Goal: Transaction & Acquisition: Purchase product/service

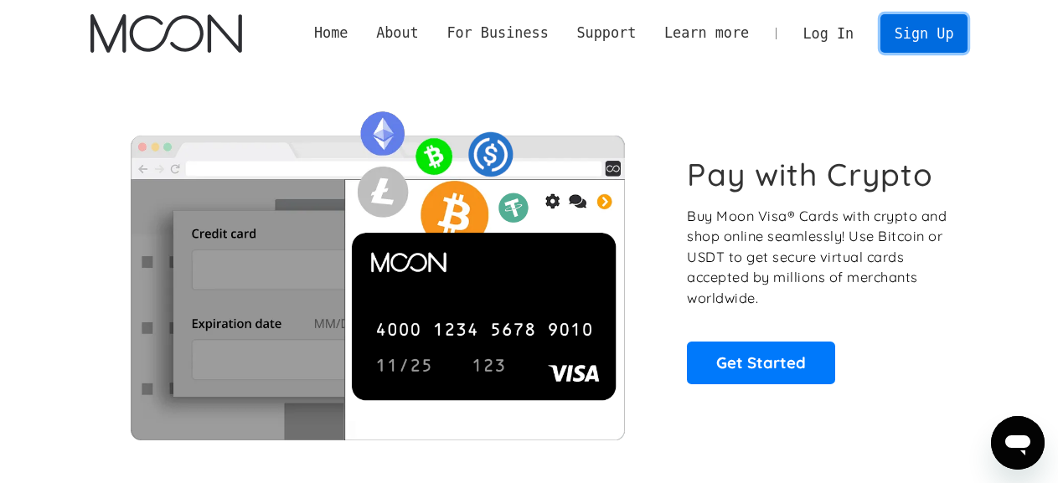
click at [945, 41] on link "Sign Up" at bounding box center [923, 33] width 87 height 38
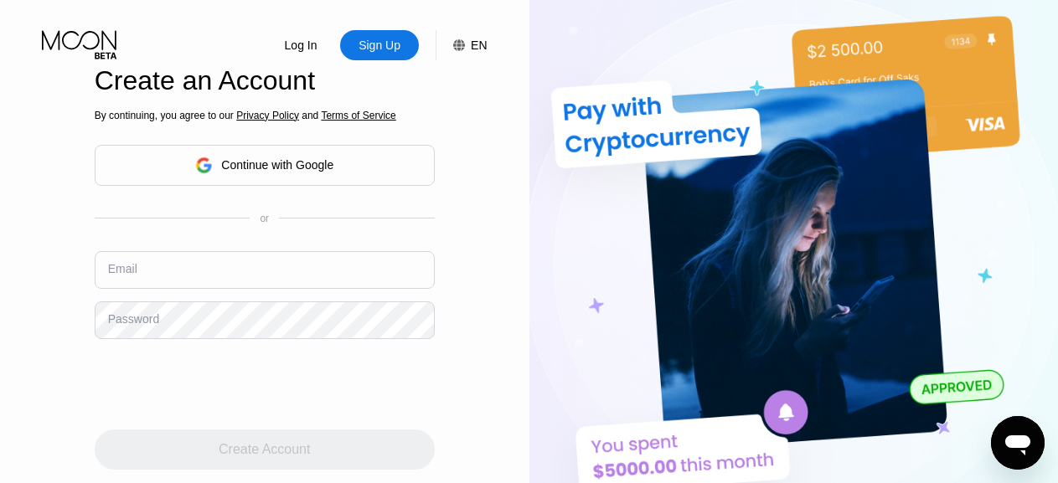
click at [212, 273] on input "text" at bounding box center [265, 270] width 340 height 38
click at [213, 274] on input "text" at bounding box center [265, 270] width 340 height 38
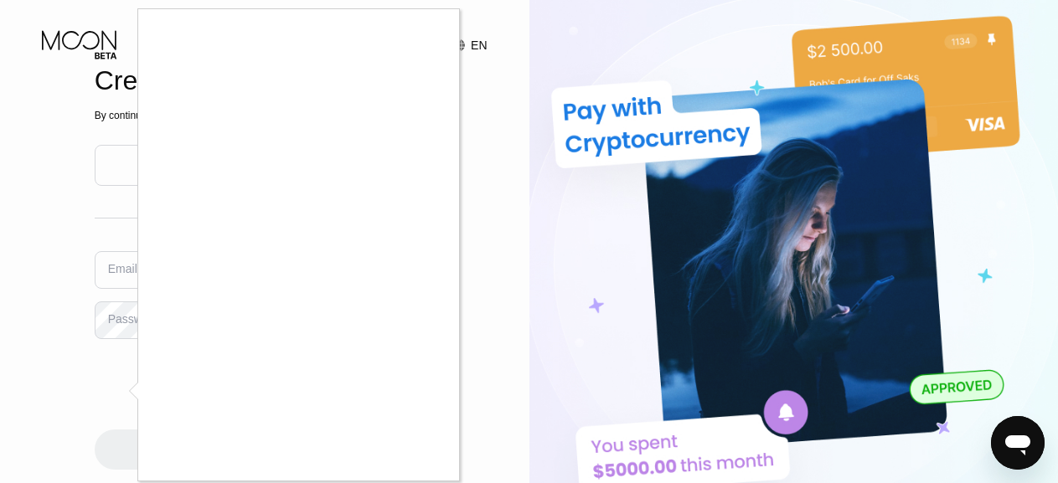
click at [25, 274] on div at bounding box center [529, 241] width 1058 height 483
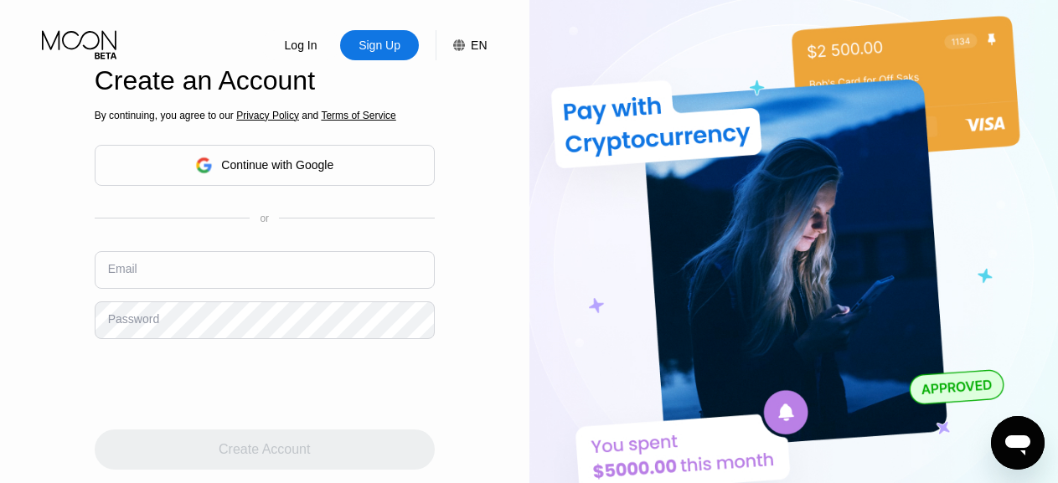
click at [285, 283] on input "text" at bounding box center [265, 270] width 340 height 38
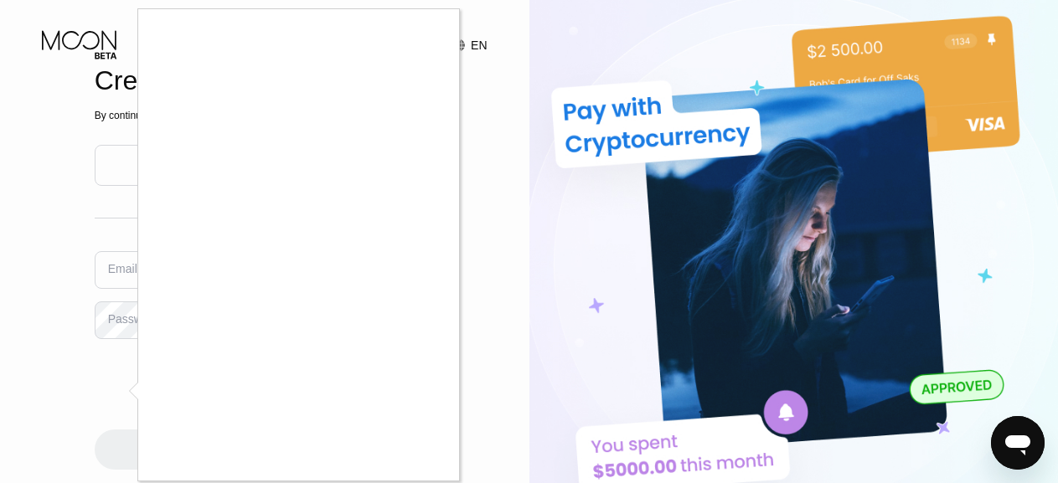
scroll to position [5, 0]
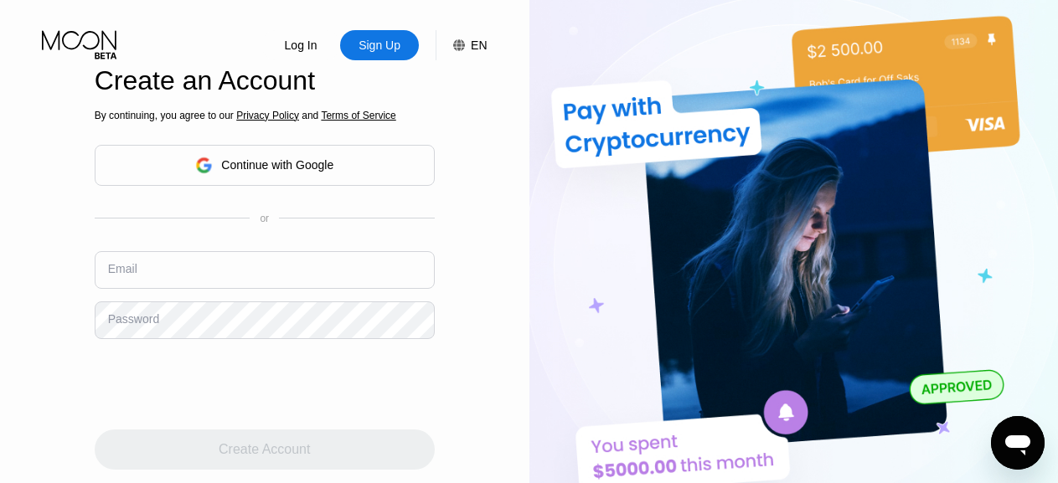
click at [178, 274] on input "text" at bounding box center [265, 270] width 340 height 38
type input "[EMAIL_ADDRESS][DOMAIN_NAME]"
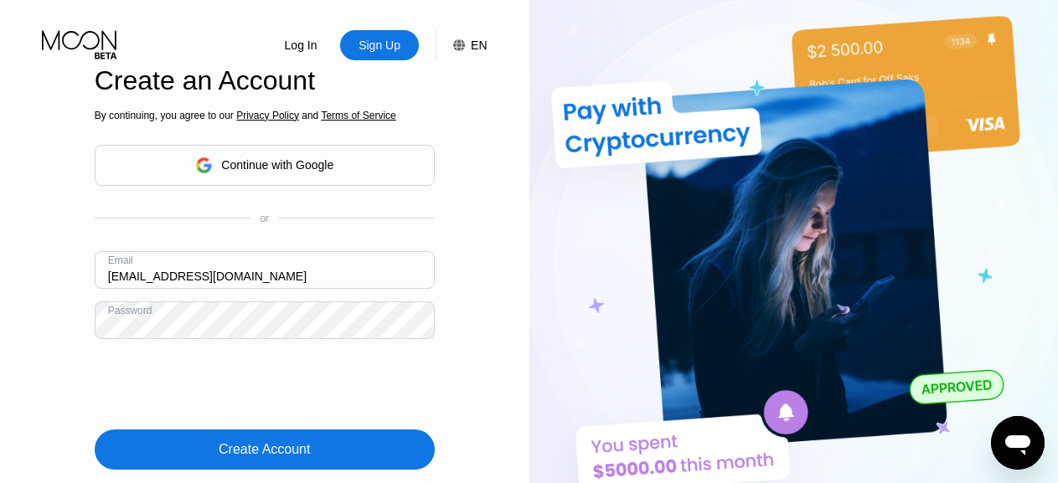
scroll to position [84, 0]
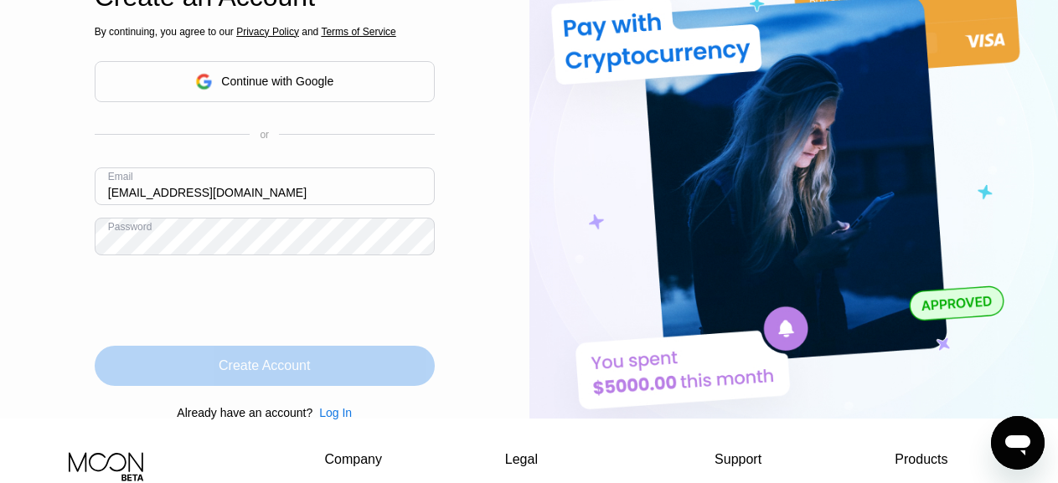
click at [295, 371] on div "Create Account" at bounding box center [264, 366] width 91 height 17
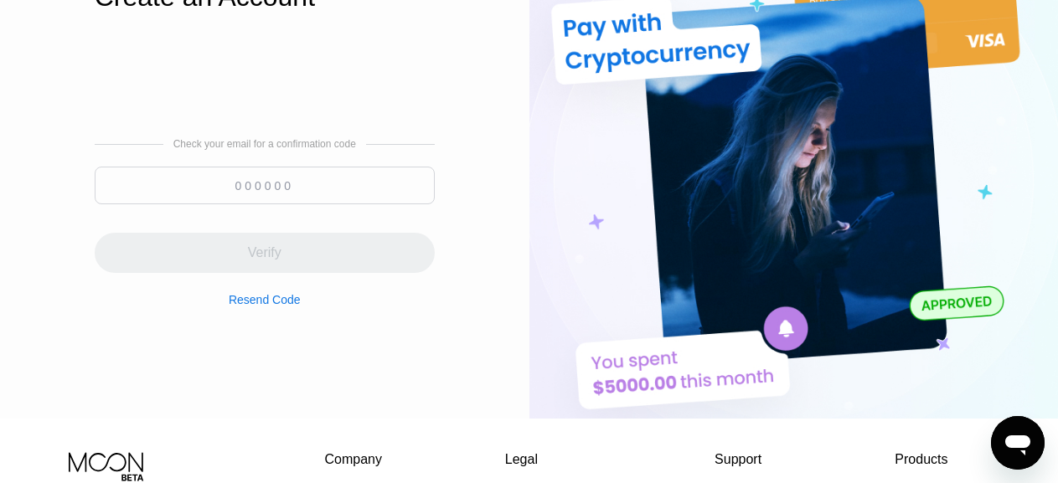
click at [266, 191] on input at bounding box center [265, 186] width 340 height 38
click at [276, 188] on input "937054" at bounding box center [265, 186] width 340 height 38
click at [264, 193] on input "937054" at bounding box center [265, 186] width 340 height 38
type input "937054"
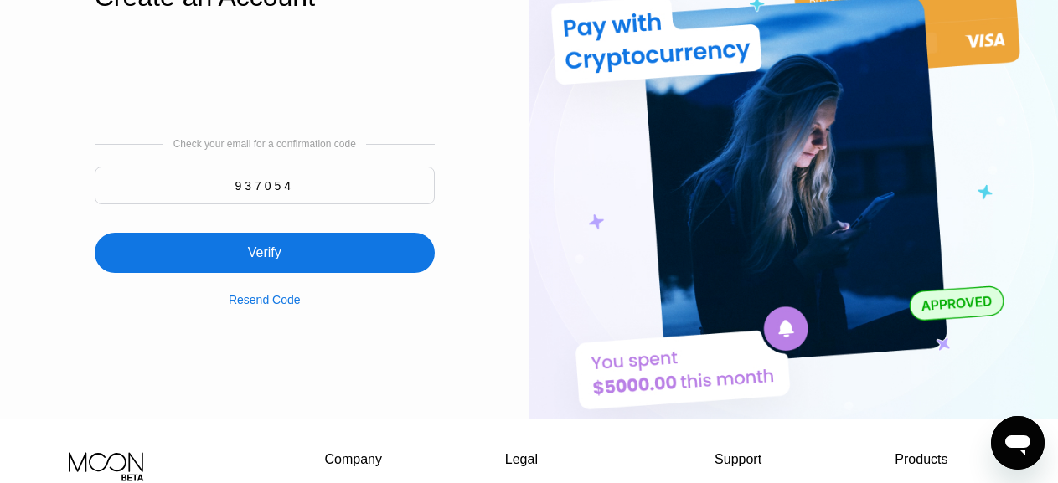
click at [279, 261] on div "Verify" at bounding box center [265, 253] width 34 height 17
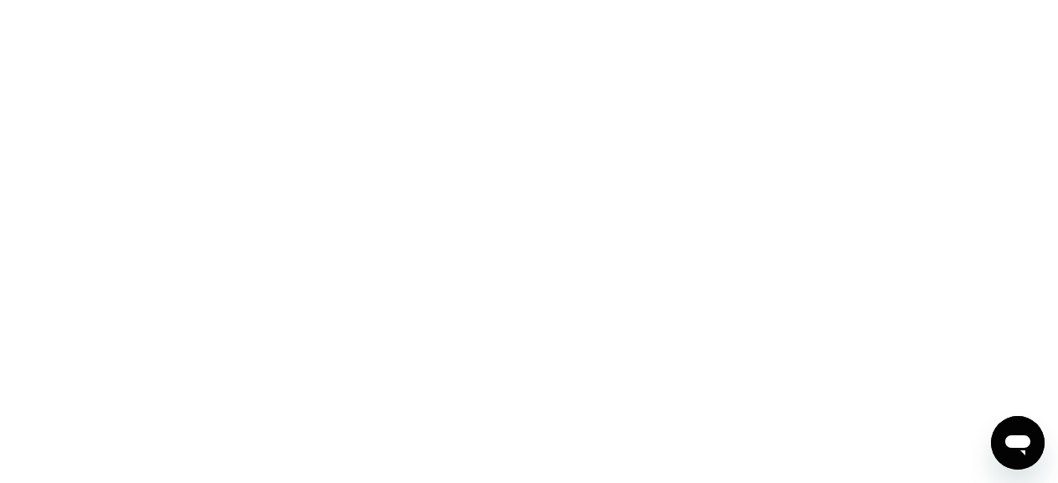
scroll to position [0, 0]
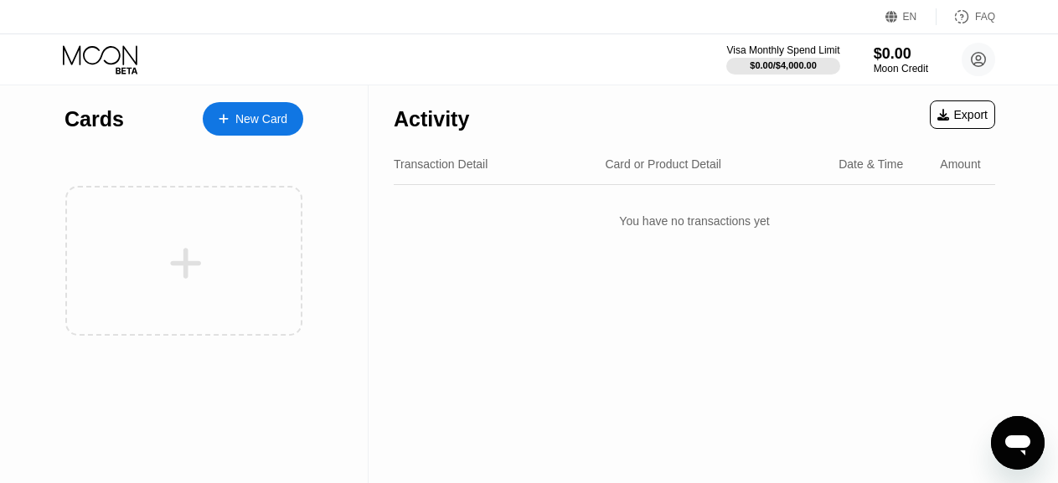
click at [264, 113] on div "New Card" at bounding box center [261, 119] width 52 height 14
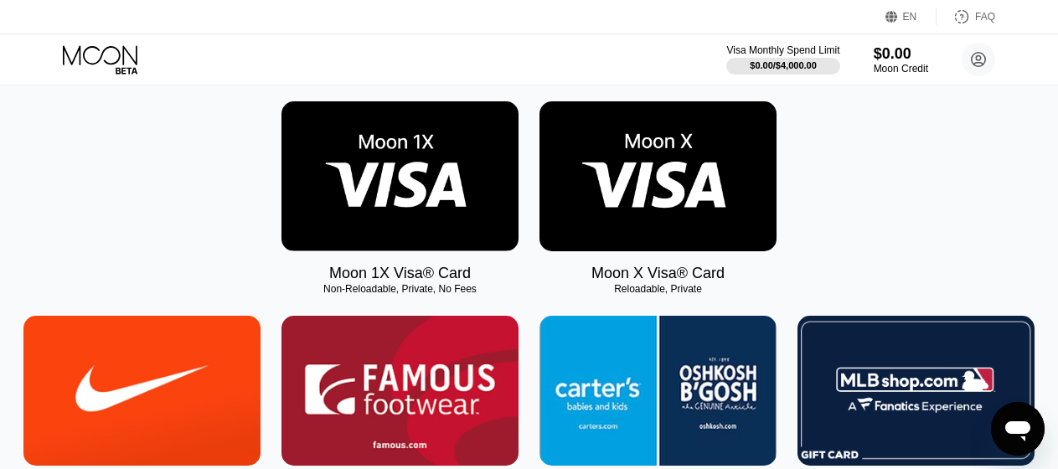
scroll to position [335, 0]
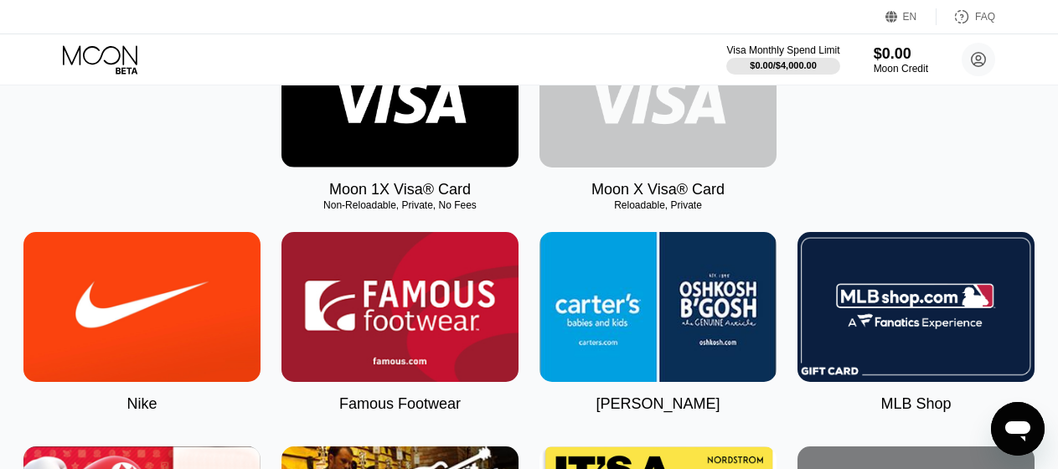
click at [675, 148] on img at bounding box center [657, 93] width 237 height 150
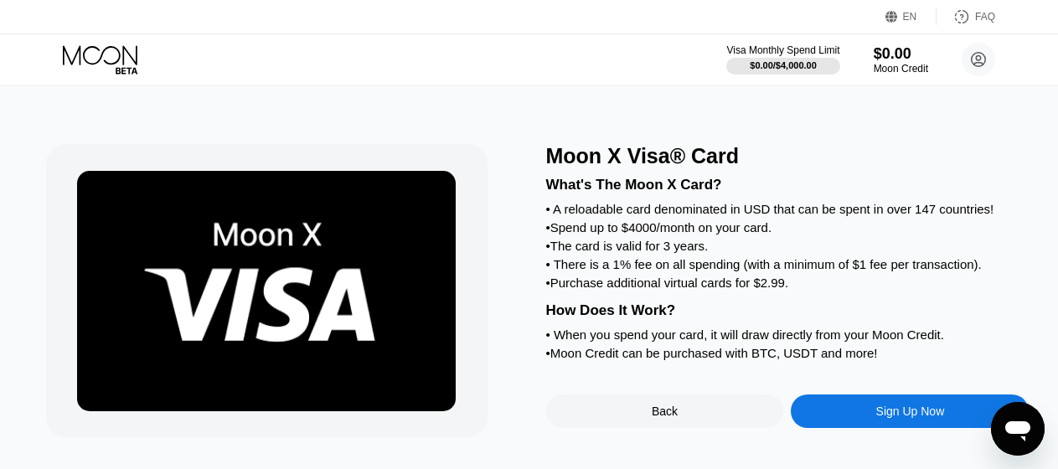
click at [882, 418] on div "Sign Up Now" at bounding box center [910, 411] width 69 height 13
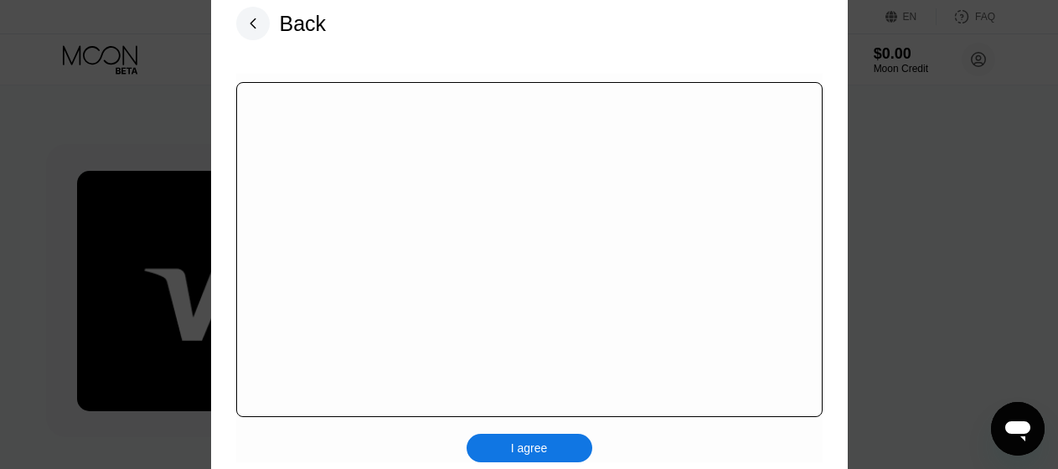
click at [534, 451] on div "I agree" at bounding box center [530, 448] width 126 height 28
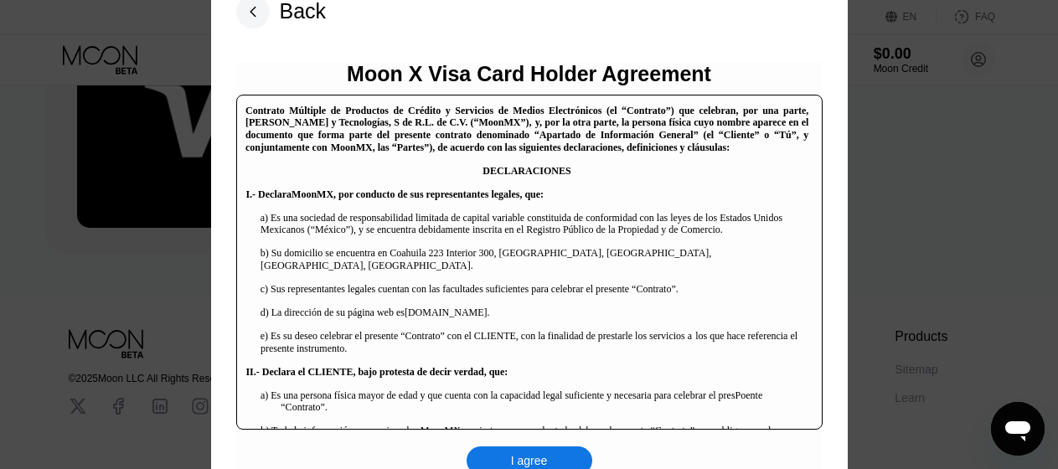
scroll to position [100, 0]
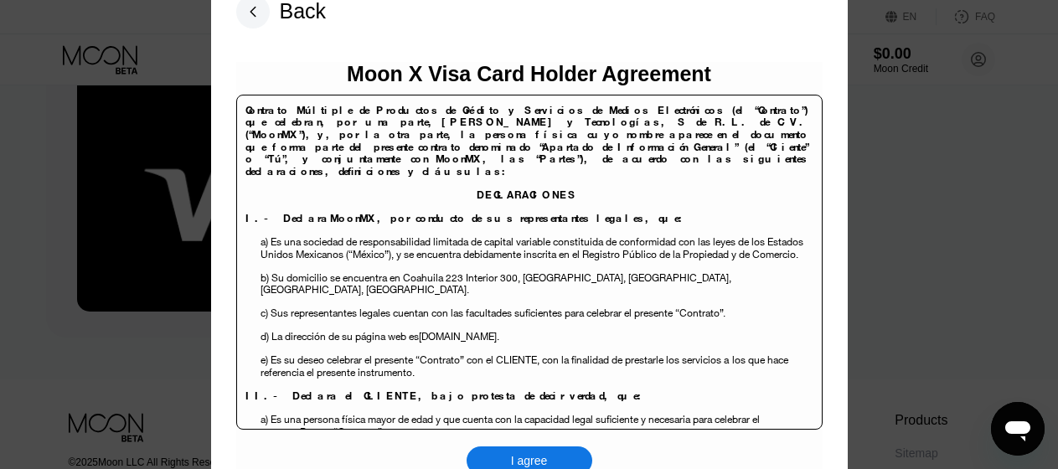
click at [541, 457] on div "I agree" at bounding box center [529, 460] width 37 height 15
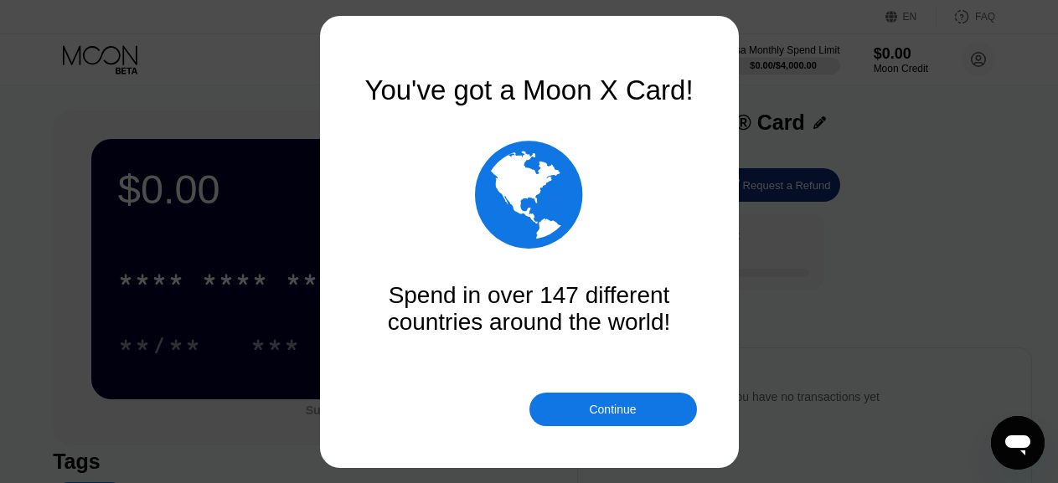
click at [617, 405] on div "Continue" at bounding box center [612, 409] width 47 height 13
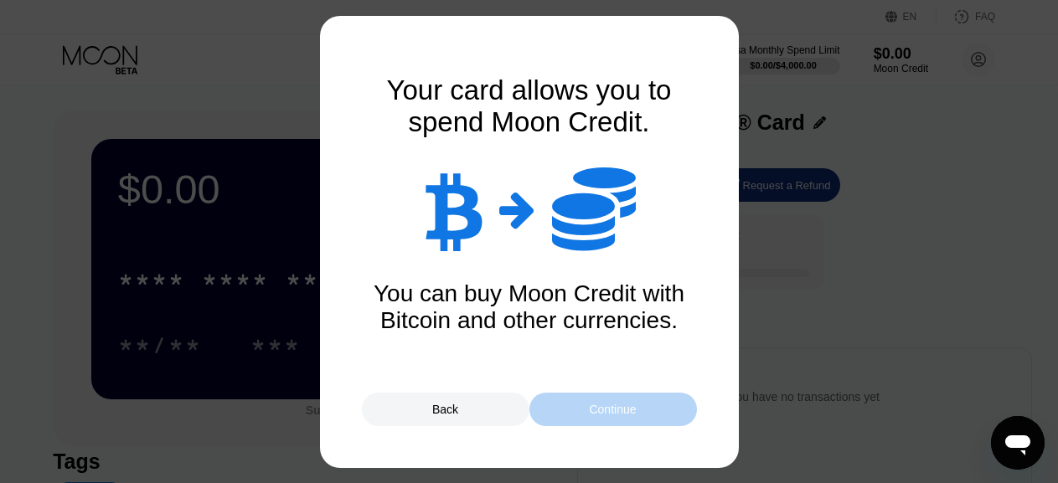
click at [607, 410] on div "Continue" at bounding box center [612, 409] width 47 height 13
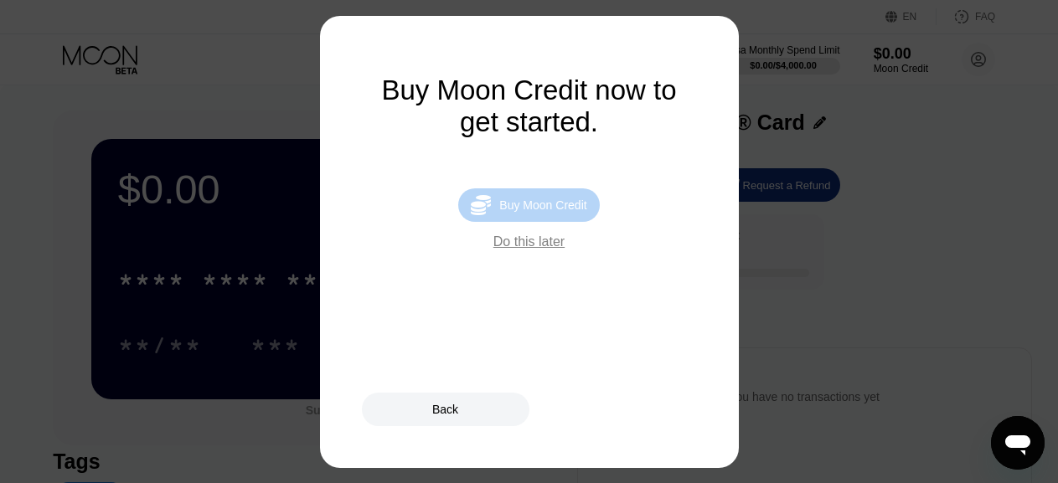
click at [555, 209] on div "Buy Moon Credit" at bounding box center [542, 205] width 87 height 13
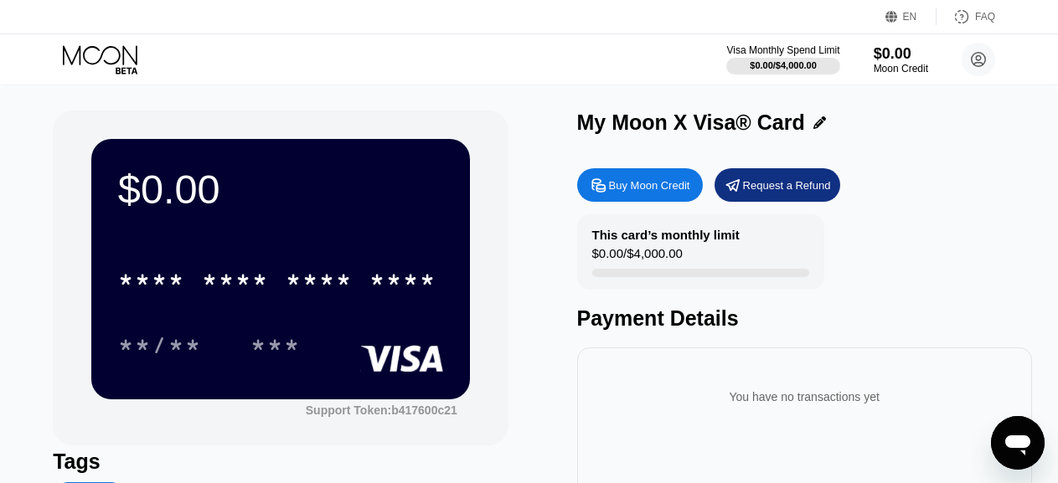
type input "0"
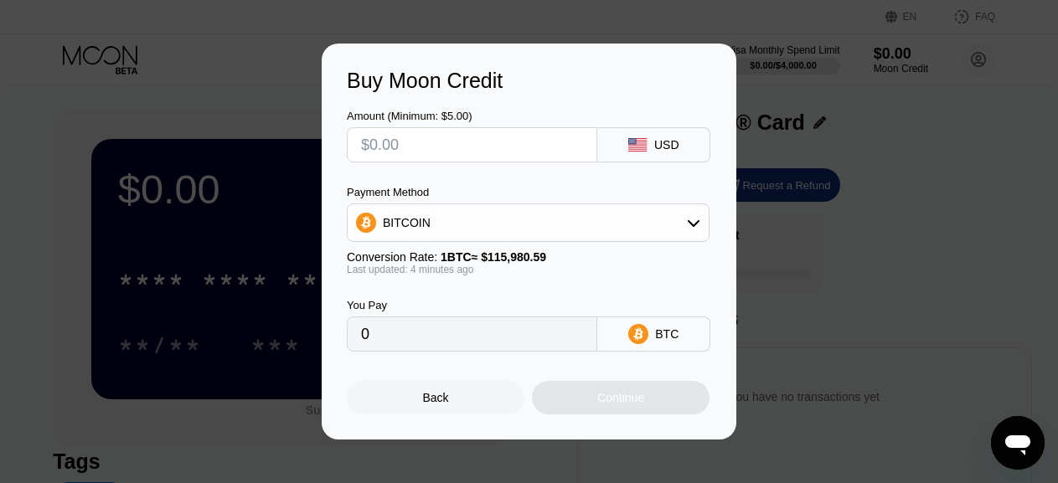
click at [537, 143] on input "text" at bounding box center [472, 145] width 222 height 34
click at [539, 143] on input "text" at bounding box center [472, 145] width 222 height 34
type input "$10"
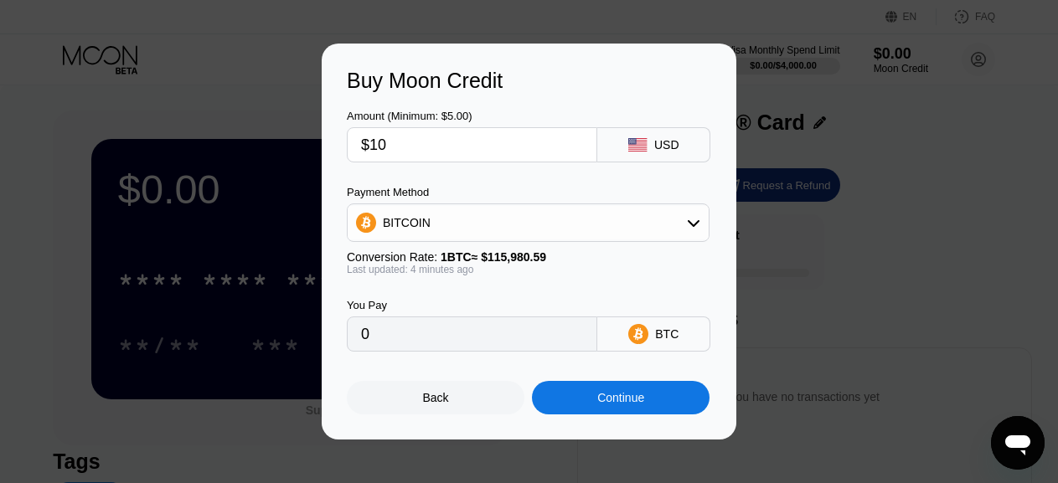
type input "0.00008623"
click at [539, 143] on input "$10" at bounding box center [472, 145] width 222 height 34
type input "$5"
type input "0.00004312"
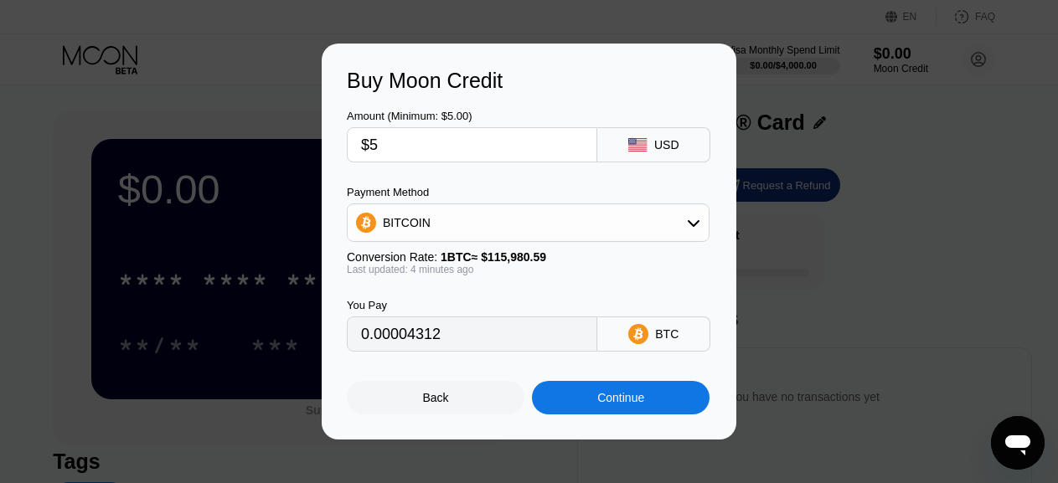
type input "$5"
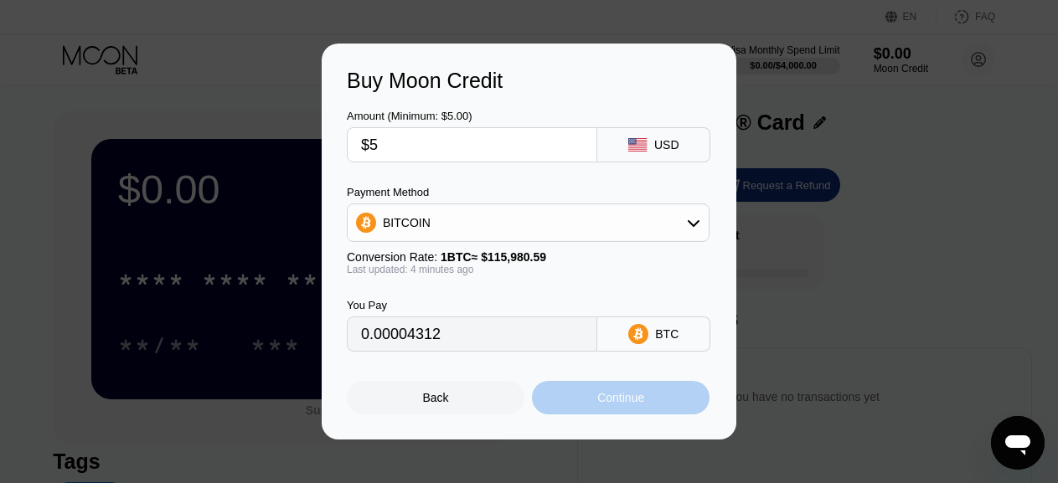
click at [642, 401] on div "Continue" at bounding box center [620, 397] width 47 height 13
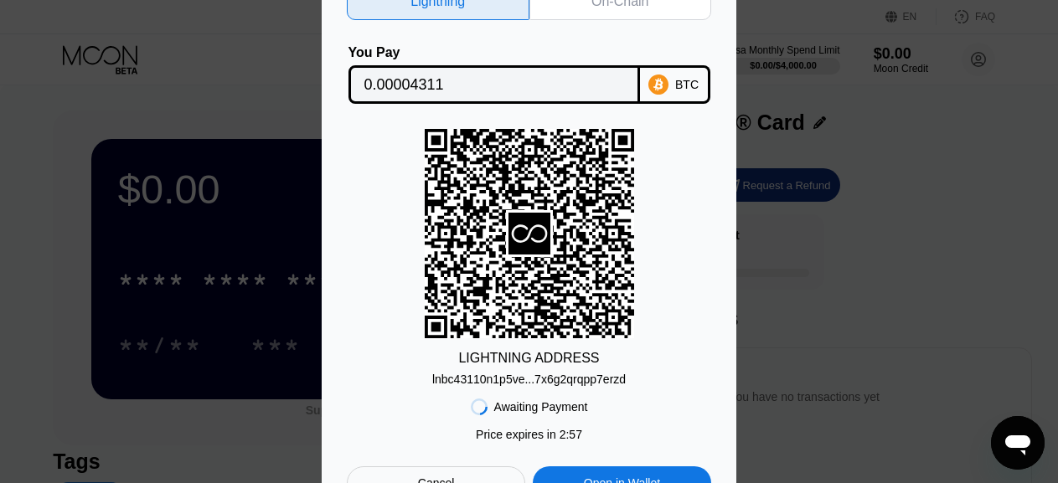
scroll to position [5, 0]
click at [627, 4] on div "On-Chain" at bounding box center [619, 1] width 57 height 17
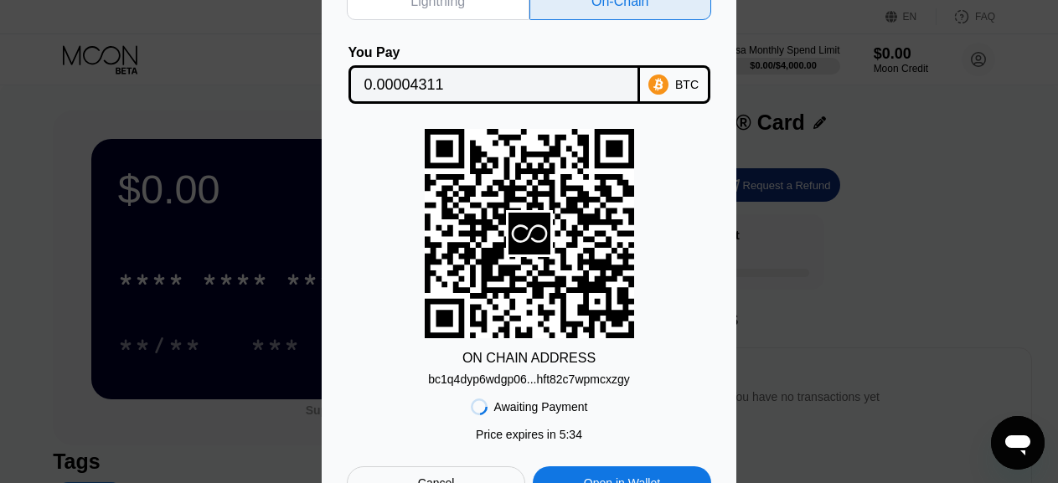
click at [530, 384] on div "bc1q4dyp6wdgp06...hft82c7wpmcxzgy" at bounding box center [528, 379] width 201 height 13
click at [513, 379] on div "bc1q4dyp6wdgp06...hft82c7wpmcxzgy" at bounding box center [528, 379] width 201 height 13
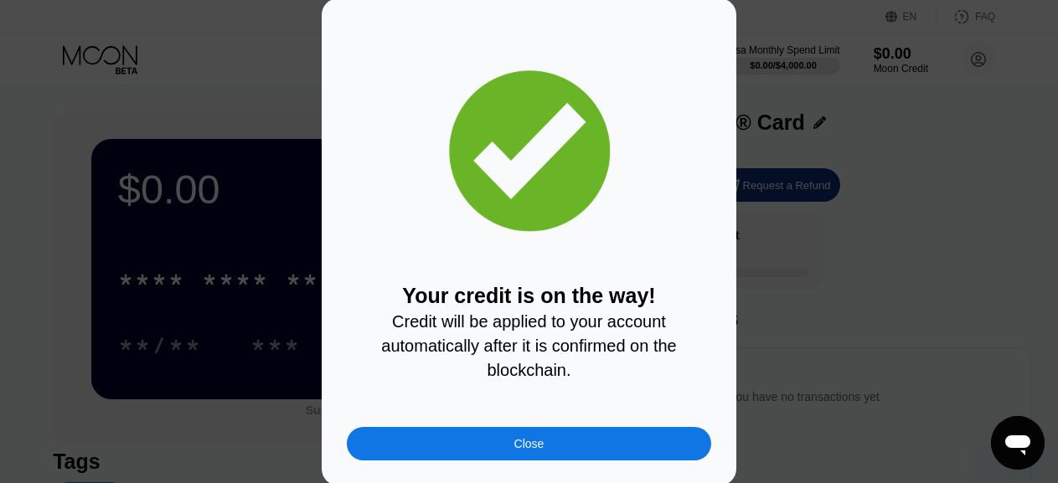
scroll to position [5, 0]
